Goal: Register for event/course

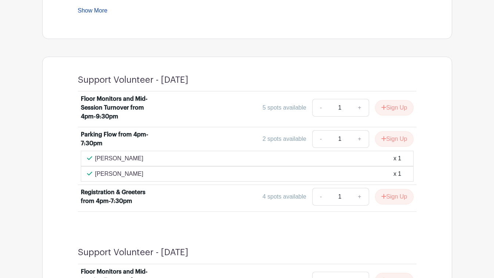
scroll to position [359, 0]
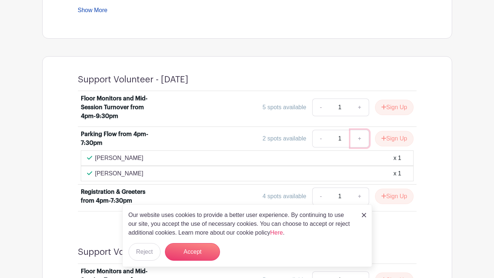
click at [355, 139] on link "+" at bounding box center [360, 139] width 18 height 18
type input "2"
click at [393, 142] on button "Sign Up" at bounding box center [394, 138] width 39 height 15
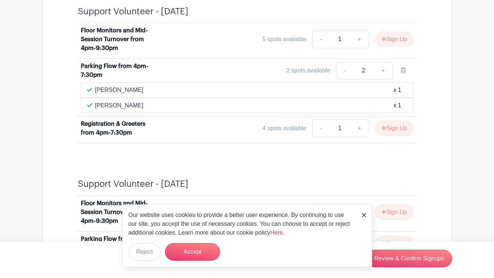
scroll to position [430, 0]
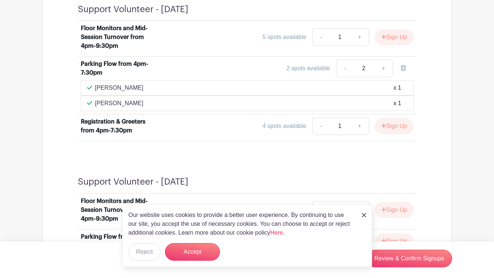
click at [193, 256] on button "Accept" at bounding box center [192, 252] width 55 height 18
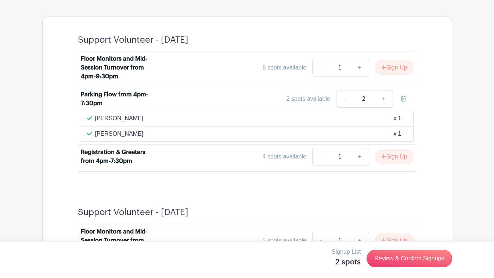
scroll to position [400, 0]
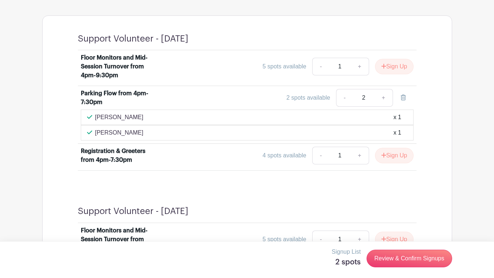
click at [339, 98] on link "-" at bounding box center [344, 98] width 17 height 18
type input "1"
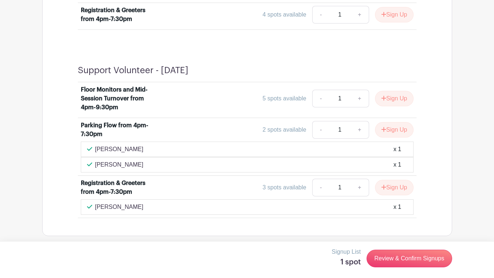
scroll to position [541, 0]
click at [394, 135] on button "Sign Up" at bounding box center [394, 129] width 39 height 15
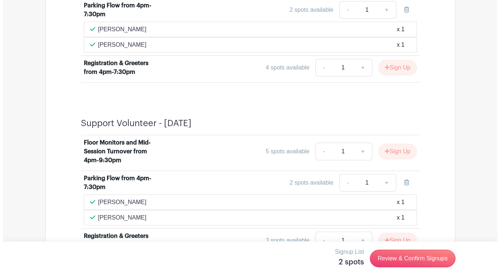
scroll to position [523, 0]
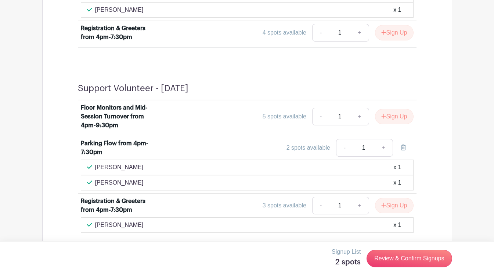
click at [405, 264] on link "Review & Confirm Signups" at bounding box center [409, 259] width 85 height 18
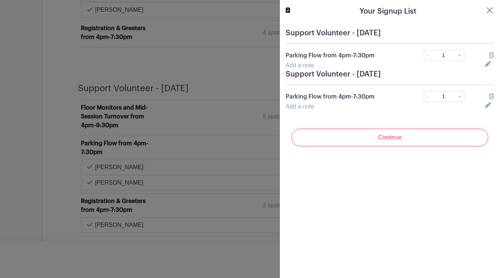
click at [195, 65] on div at bounding box center [250, 139] width 500 height 278
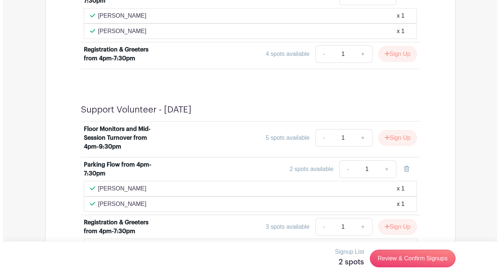
scroll to position [545, 0]
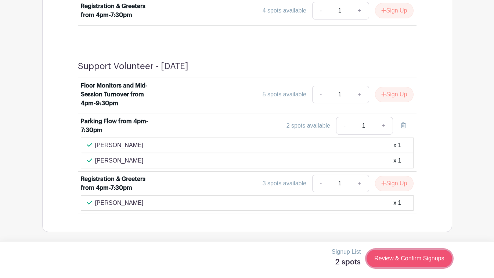
click at [428, 264] on link "Review & Confirm Signups" at bounding box center [409, 259] width 85 height 18
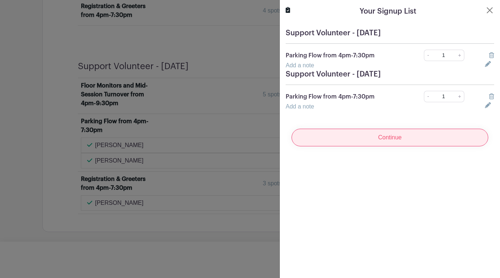
click at [443, 141] on input "Continue" at bounding box center [389, 138] width 197 height 18
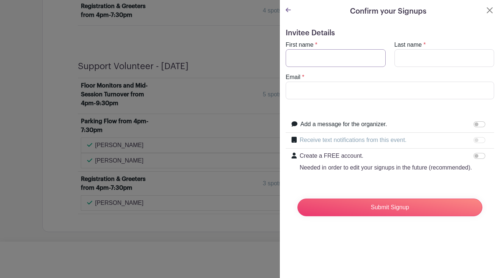
click at [333, 59] on input "First name" at bounding box center [336, 58] width 100 height 18
type input "n"
type input "Nick"
type input "Thomas"
type input "N"
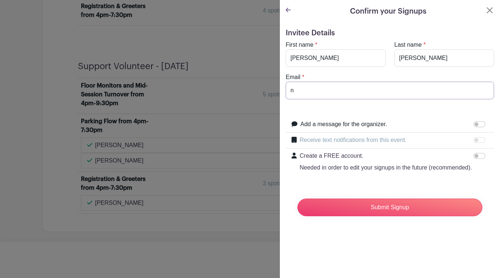
type input "nick.thomas@meiusa.com"
click at [482, 140] on div at bounding box center [480, 140] width 15 height 9
click at [474, 140] on div at bounding box center [480, 140] width 15 height 9
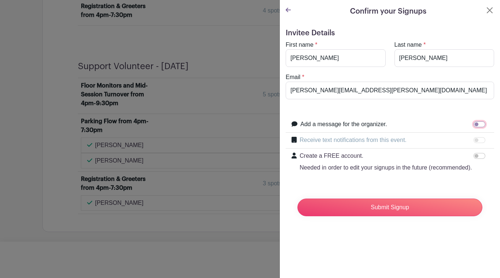
click at [477, 124] on input "Add a message for the organizer." at bounding box center [479, 124] width 12 height 6
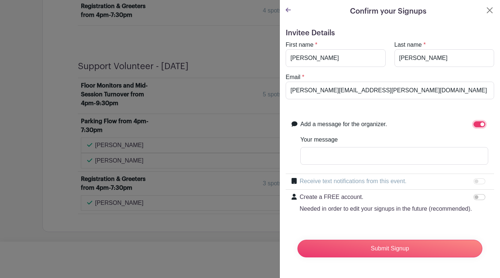
click at [475, 126] on input "Add a message for the organizer." at bounding box center [479, 124] width 12 height 6
checkbox input "false"
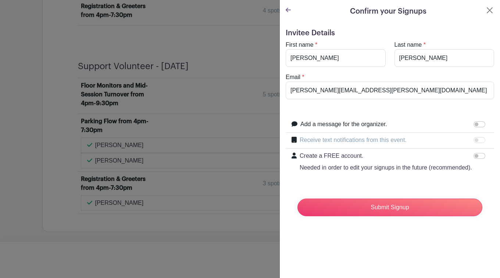
click at [473, 143] on div at bounding box center [480, 140] width 15 height 9
click at [473, 154] on input "Create a FREE account. Needed in order to edit your signups in the future (reco…" at bounding box center [479, 156] width 12 height 6
checkbox input "true"
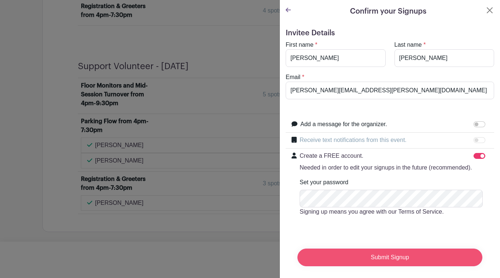
click at [427, 258] on input "Submit Signup" at bounding box center [389, 257] width 185 height 18
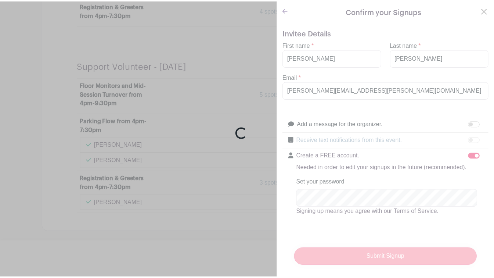
scroll to position [561, 0]
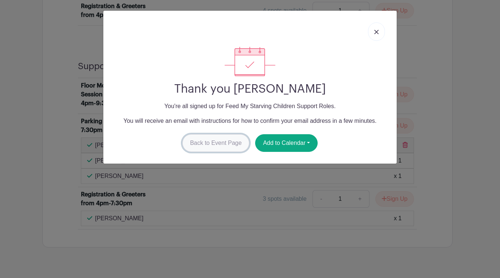
click at [233, 139] on link "Back to Event Page" at bounding box center [215, 143] width 67 height 18
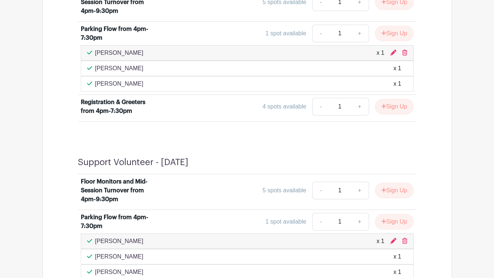
scroll to position [462, 0]
